Goal: Task Accomplishment & Management: Use online tool/utility

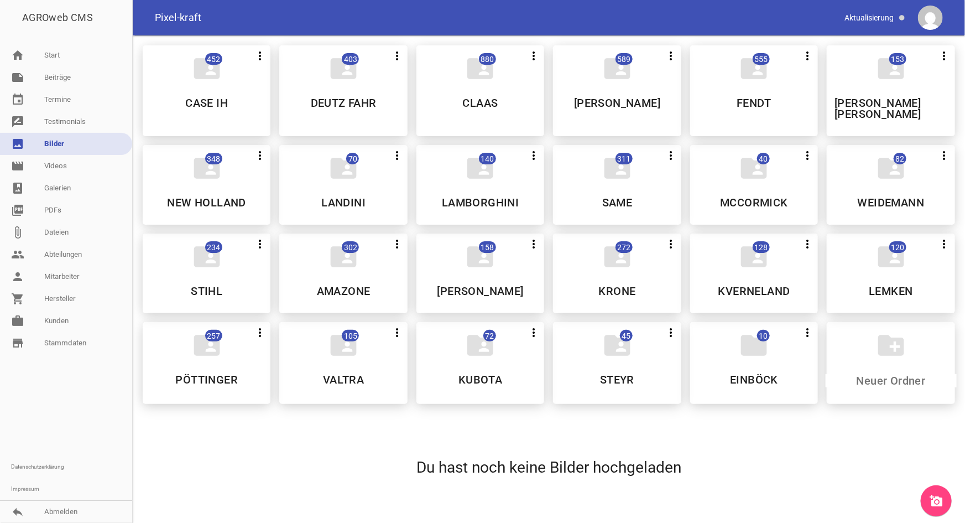
click at [64, 324] on link "work [PERSON_NAME]" at bounding box center [66, 321] width 132 height 22
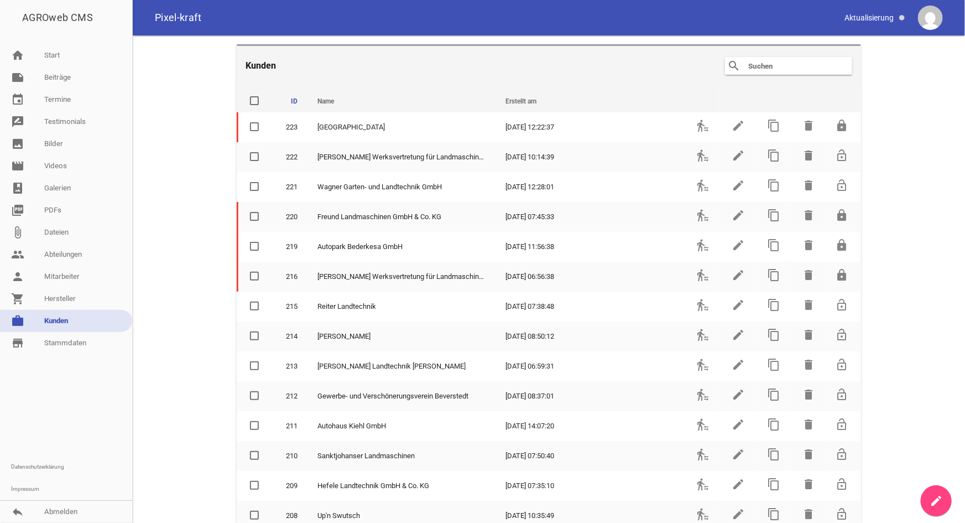
click at [747, 64] on input "text" at bounding box center [791, 65] width 88 height 13
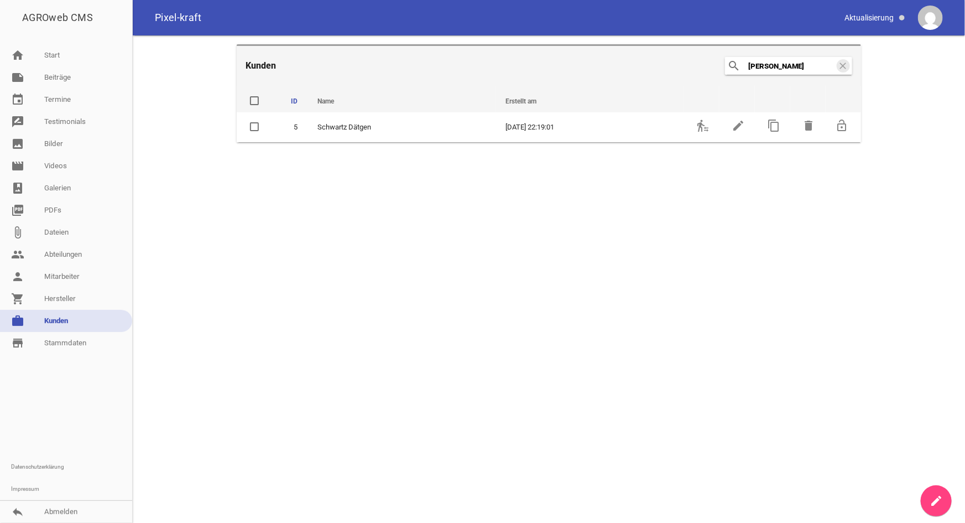
type input "[PERSON_NAME]"
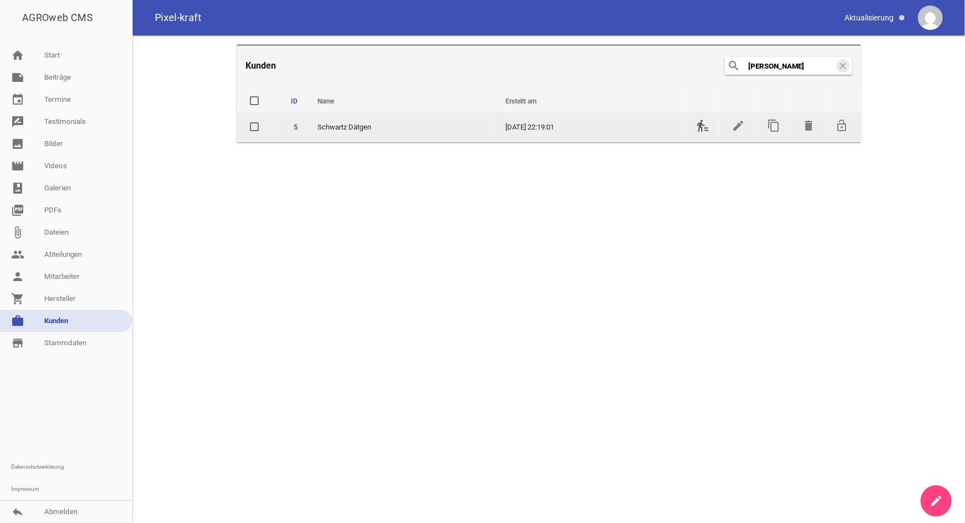
click at [699, 126] on icon "transfer_within_a_station" at bounding box center [702, 125] width 13 height 13
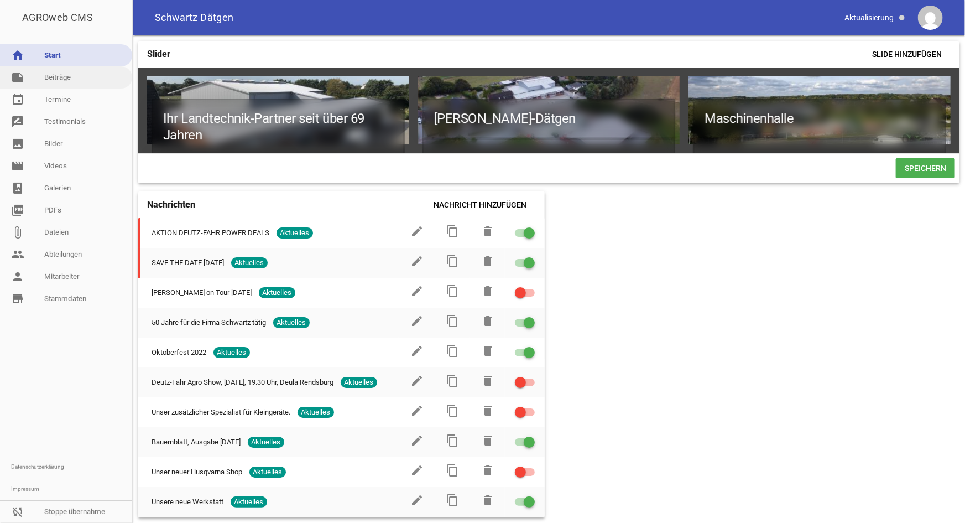
click at [66, 77] on link "note Beiträge" at bounding box center [66, 77] width 132 height 22
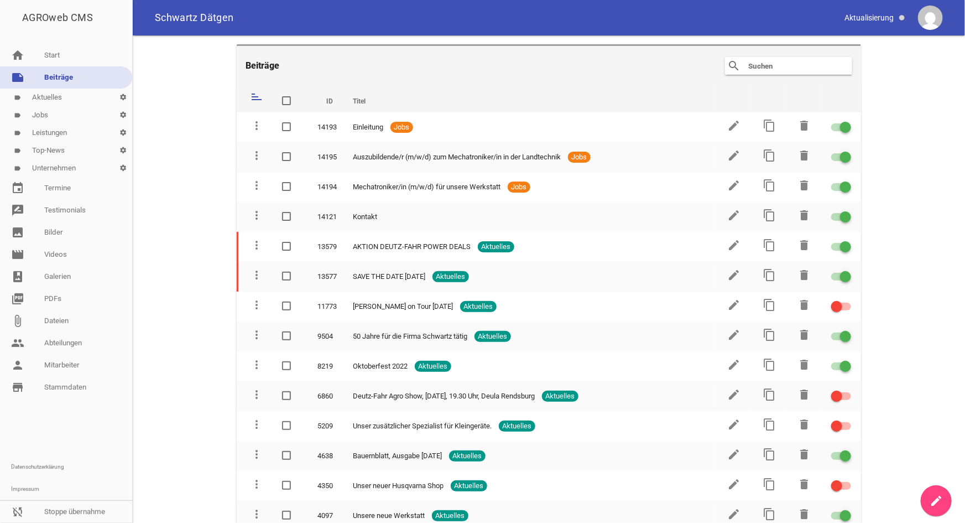
click at [59, 97] on link "label Aktuelles settings" at bounding box center [66, 97] width 132 height 18
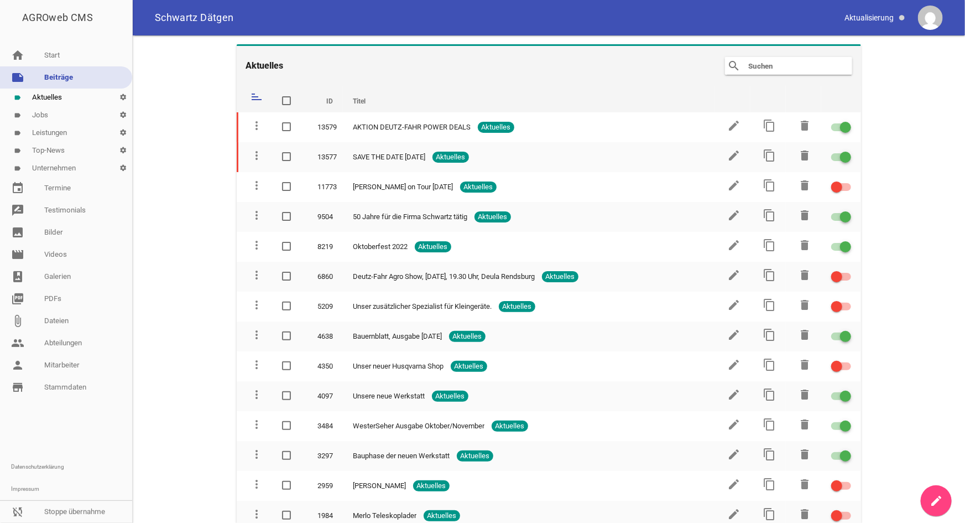
click at [64, 149] on link "label Top-News settings" at bounding box center [66, 151] width 132 height 18
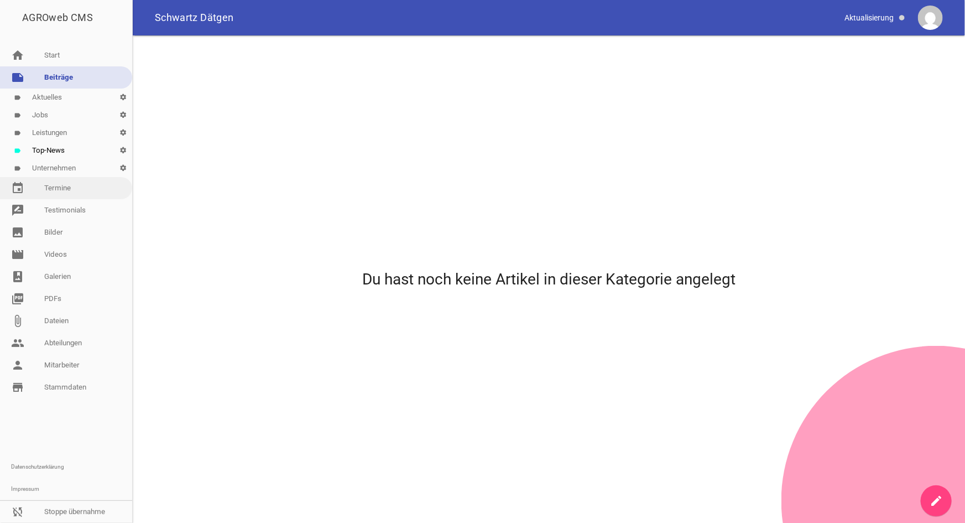
click at [51, 188] on link "event Termine" at bounding box center [66, 188] width 132 height 22
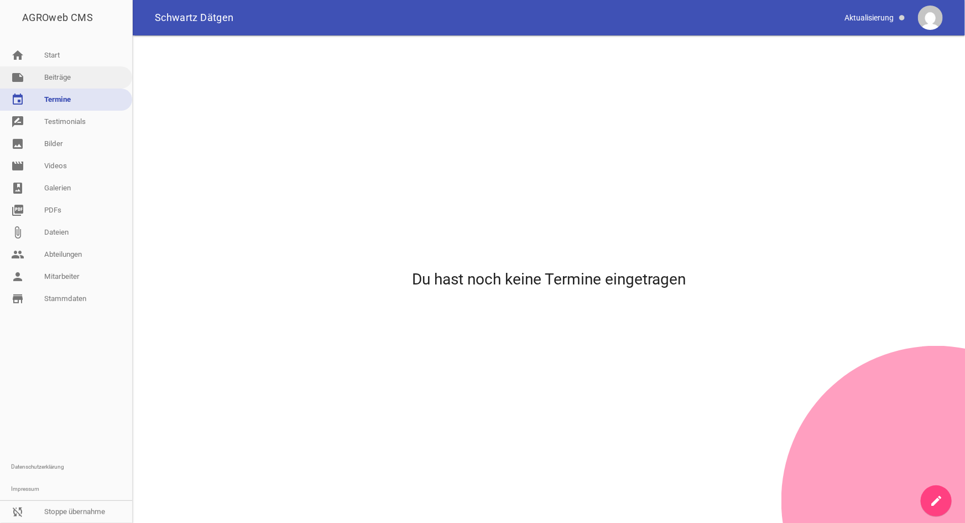
click at [59, 78] on link "note Beiträge" at bounding box center [66, 77] width 132 height 22
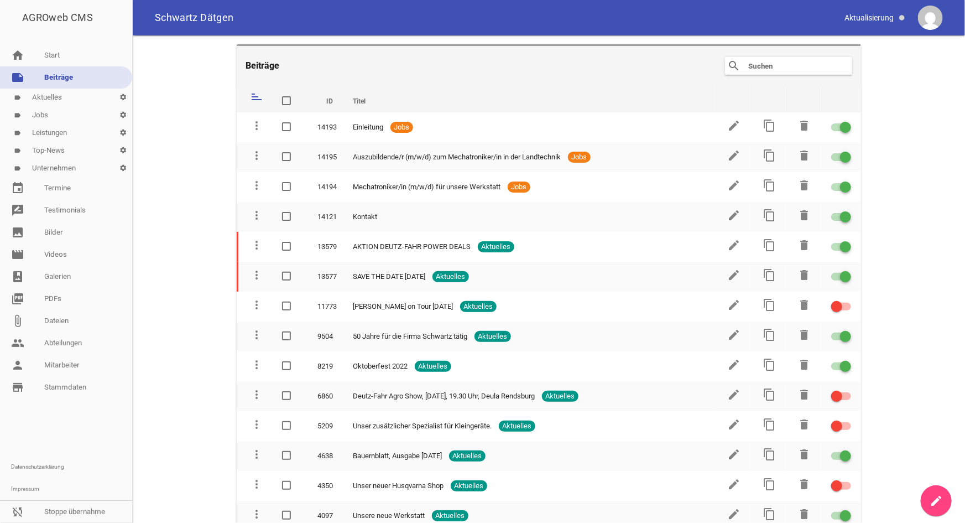
click at [58, 130] on link "label Leistungen settings" at bounding box center [66, 133] width 132 height 18
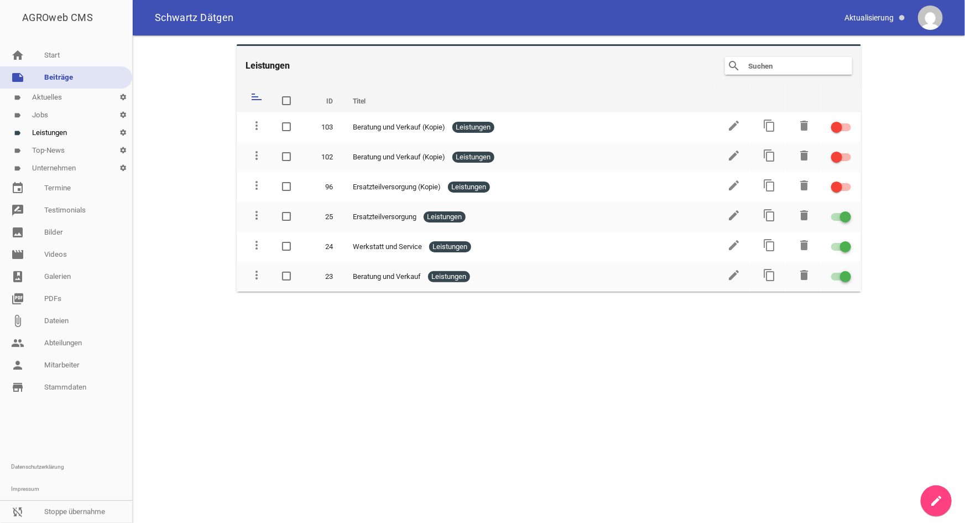
click at [44, 97] on link "label Aktuelles settings" at bounding box center [66, 97] width 132 height 18
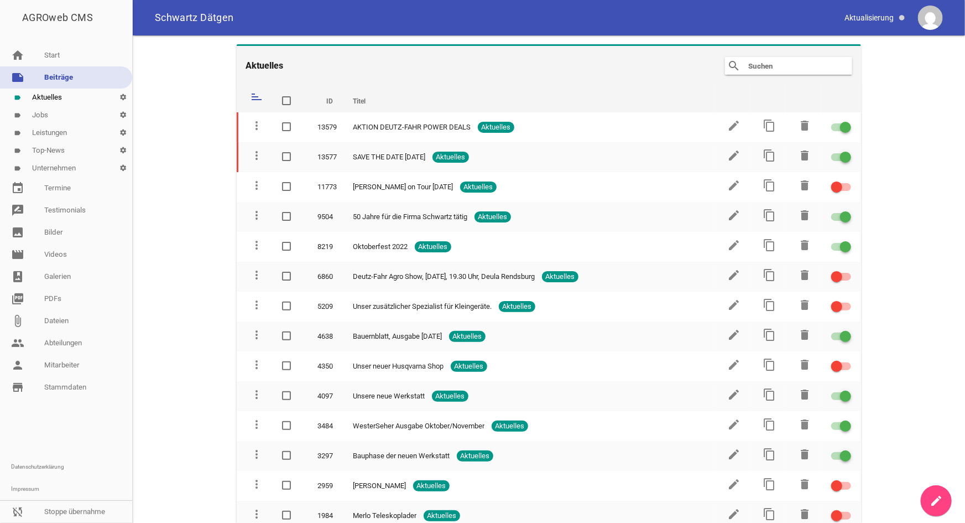
click at [55, 170] on link "label Unternehmen settings" at bounding box center [66, 168] width 132 height 18
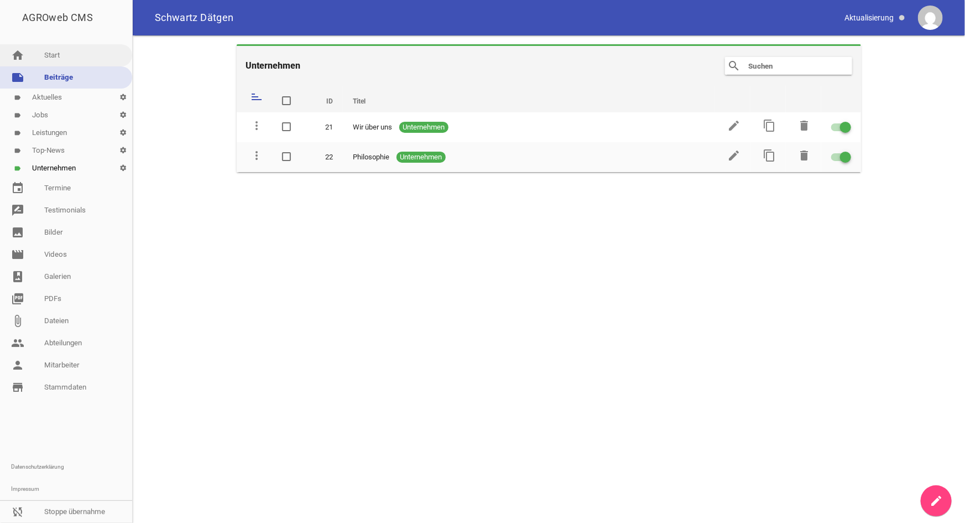
click at [60, 56] on link "home Start" at bounding box center [66, 55] width 132 height 22
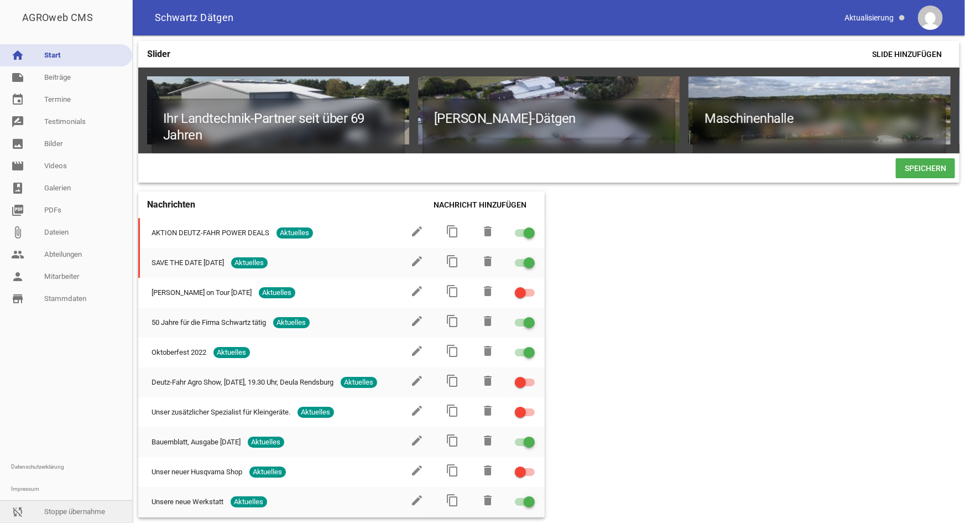
click at [84, 513] on link "sync_disabled Stoppe übernahme" at bounding box center [66, 511] width 132 height 22
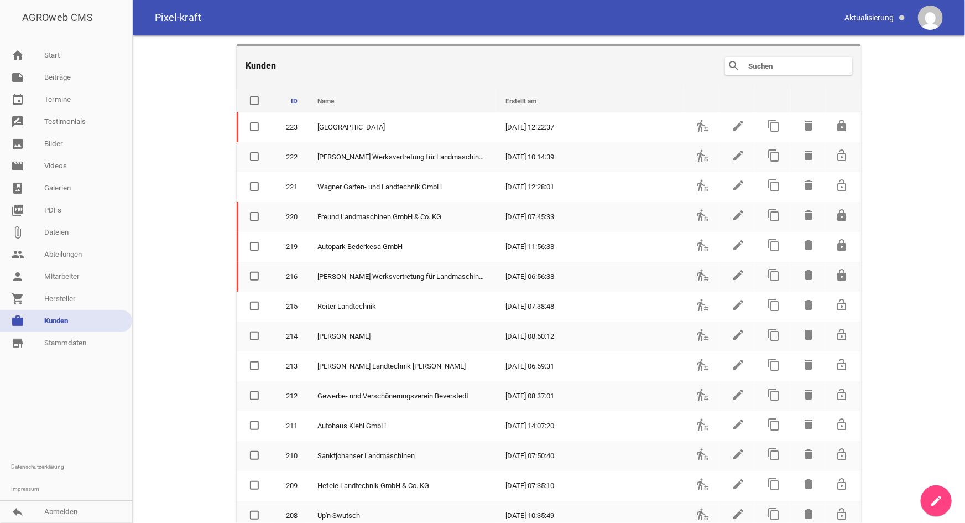
click at [782, 64] on input "text" at bounding box center [791, 65] width 88 height 13
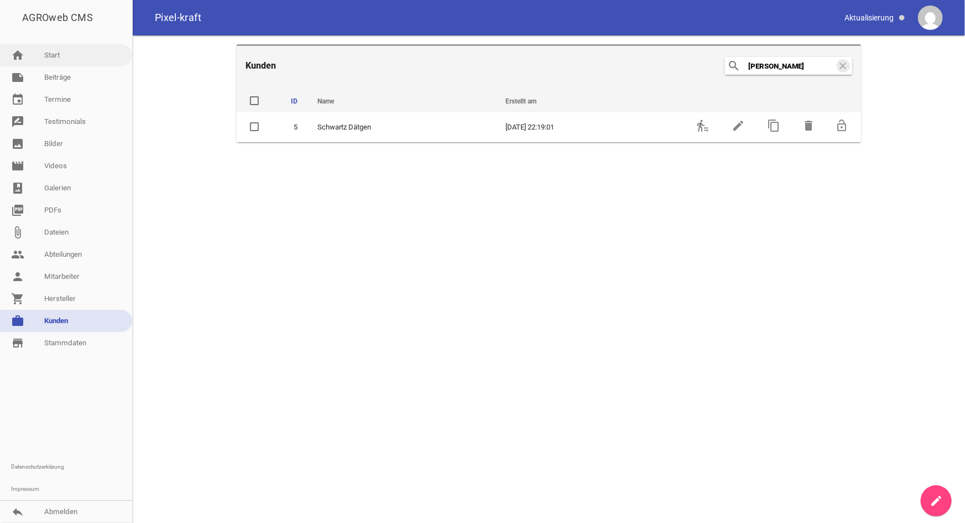
type input "[PERSON_NAME]"
click at [72, 323] on link "work [PERSON_NAME]" at bounding box center [66, 321] width 132 height 22
click at [841, 64] on icon "clear" at bounding box center [843, 65] width 13 height 13
